Goal: Task Accomplishment & Management: Manage account settings

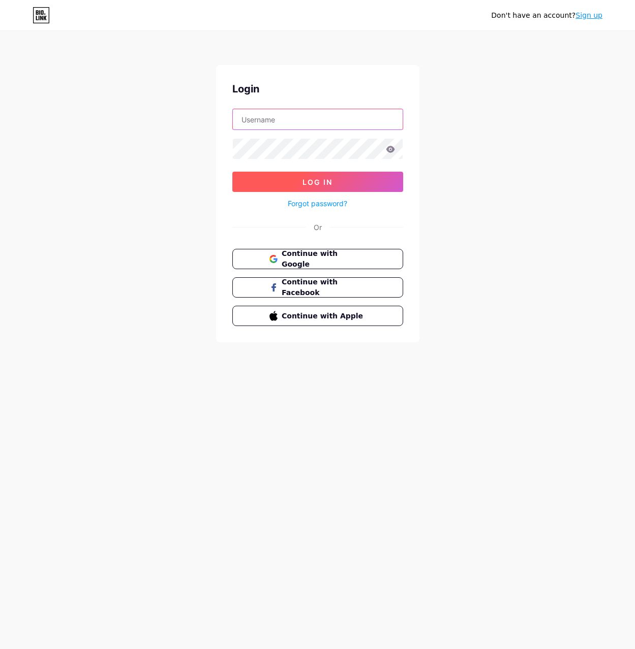
type input "[EMAIL_ADDRESS][DOMAIN_NAME]"
click at [303, 181] on span "Log In" at bounding box center [317, 182] width 30 height 9
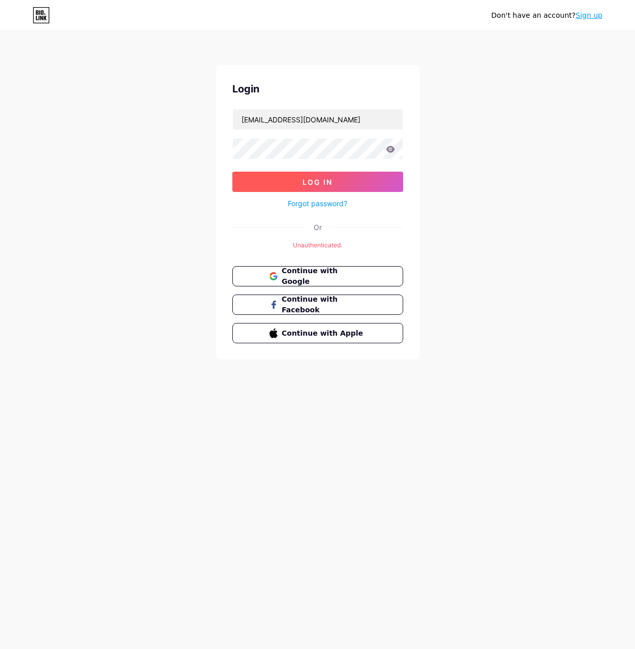
click at [303, 181] on span "Log In" at bounding box center [317, 182] width 30 height 9
